Goal: Transaction & Acquisition: Purchase product/service

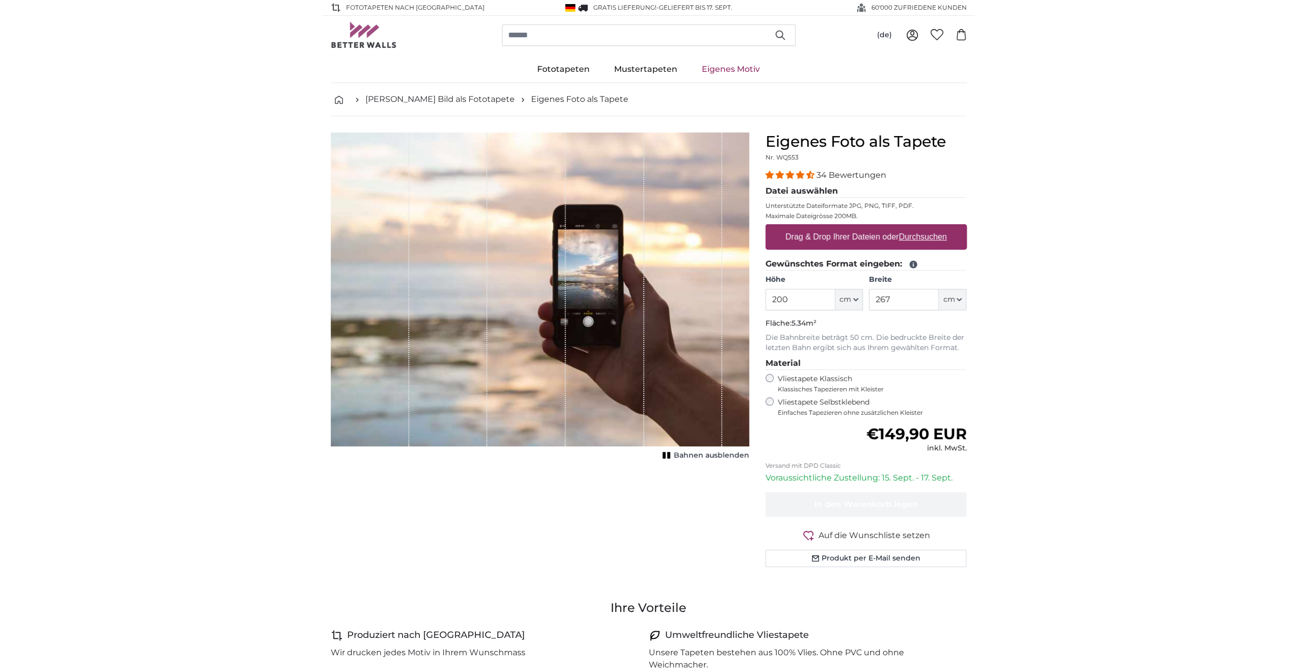
drag, startPoint x: 800, startPoint y: 296, endPoint x: 757, endPoint y: 291, distance: 43.6
click at [757, 291] on div "Eigenes Foto als Tapete Nr. WQ553 34 Bewertungen Datei auswählen Unterstützte D…" at bounding box center [866, 361] width 218 height 459
drag, startPoint x: 899, startPoint y: 305, endPoint x: 812, endPoint y: 295, distance: 87.2
click at [860, 297] on div "Höhe 200 ft cm Centimeter (cm) Inches (inch) Feet (ft. in.) Breite 267 ft cm Ce…" at bounding box center [865, 293] width 201 height 36
type input "160"
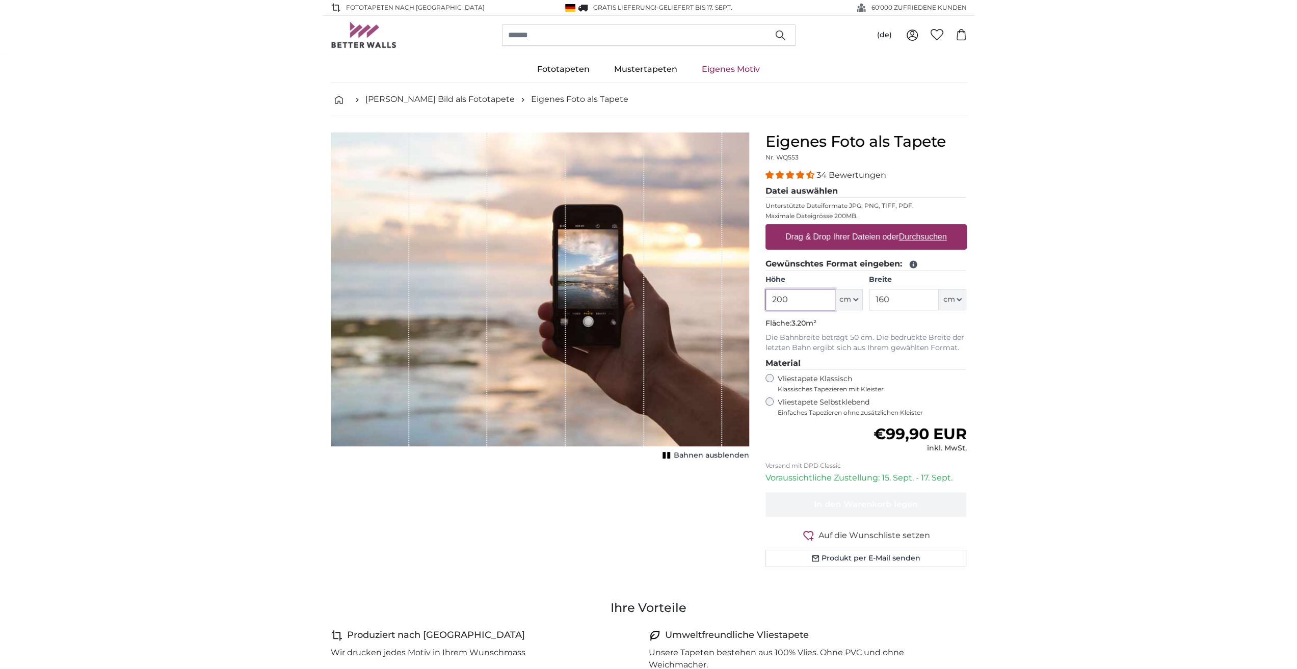
click at [812, 295] on input "200" at bounding box center [800, 299] width 70 height 21
drag, startPoint x: 810, startPoint y: 298, endPoint x: 746, endPoint y: 296, distance: 64.2
click at [746, 296] on product-detail "Abbrechen Bild zuschneiden Bahnen ausblenden Eigenes Foto als Tapete Nr. WQ553 …" at bounding box center [649, 353] width 652 height 475
type input "120"
click at [827, 244] on label "Drag & Drop Ihrer Dateien oder Durchsuchen" at bounding box center [866, 237] width 170 height 20
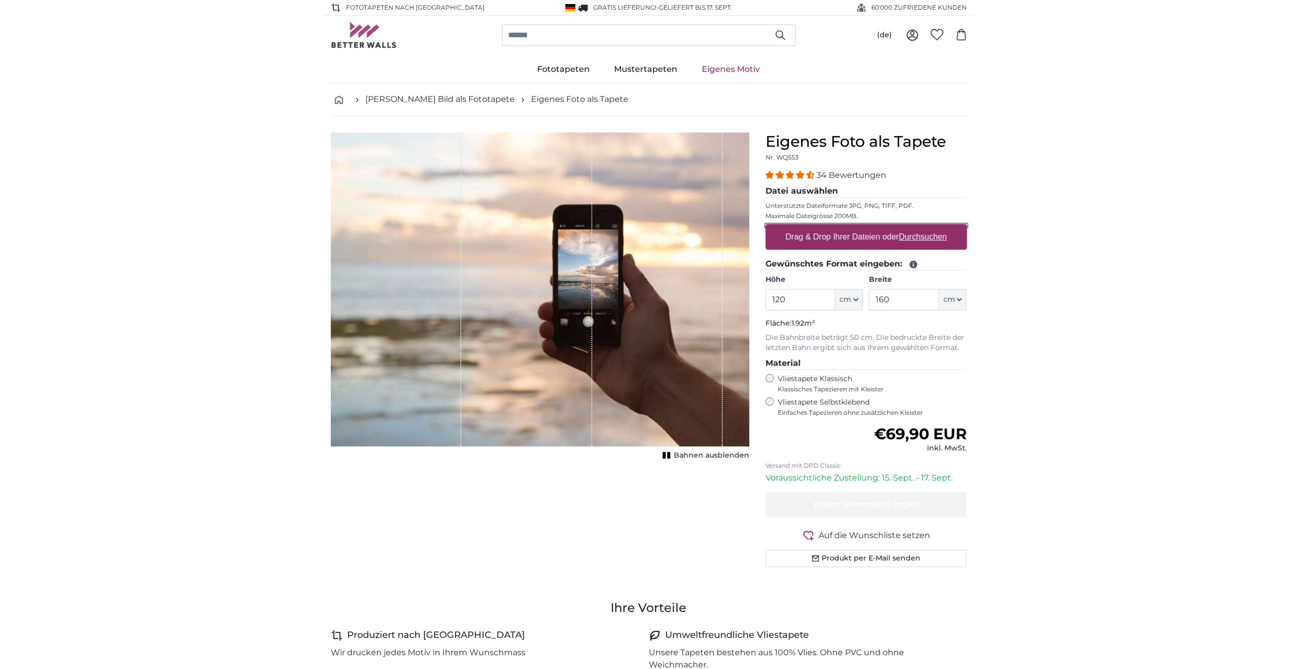
click at [827, 227] on input "Drag & Drop Ihrer Dateien oder Durchsuchen" at bounding box center [865, 225] width 201 height 3
type input "**********"
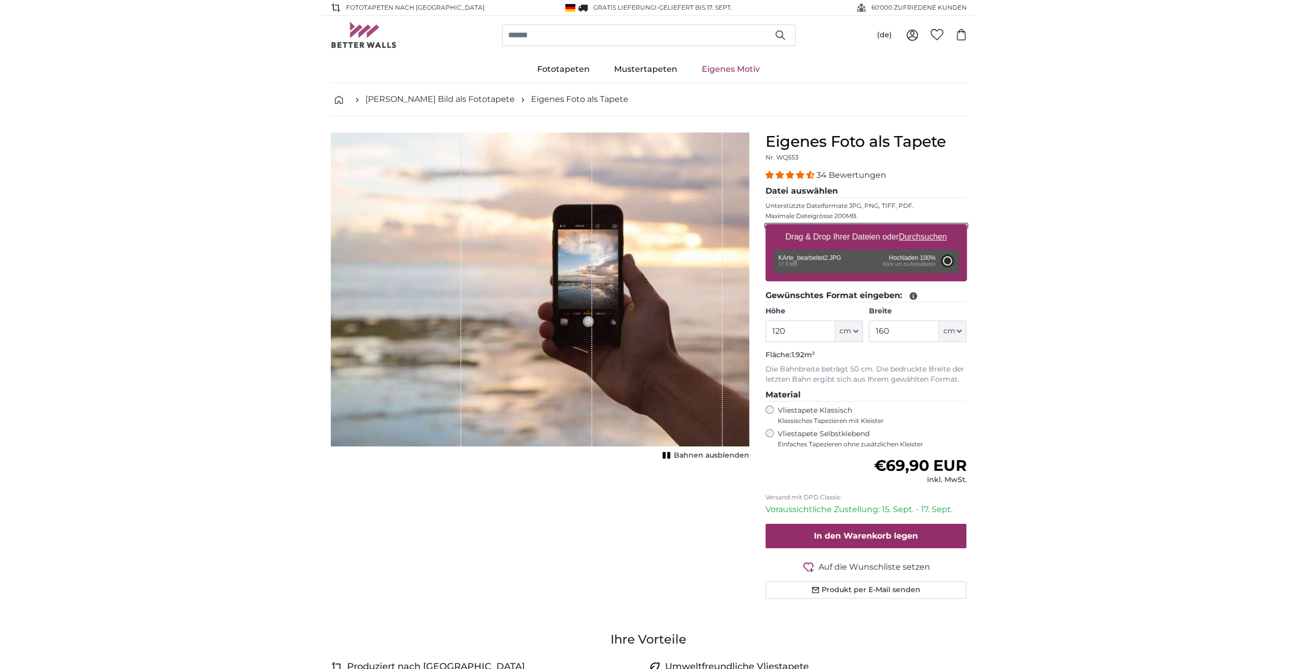
type input "200"
type input "266"
